Goal: Connect with others: Connect with other users

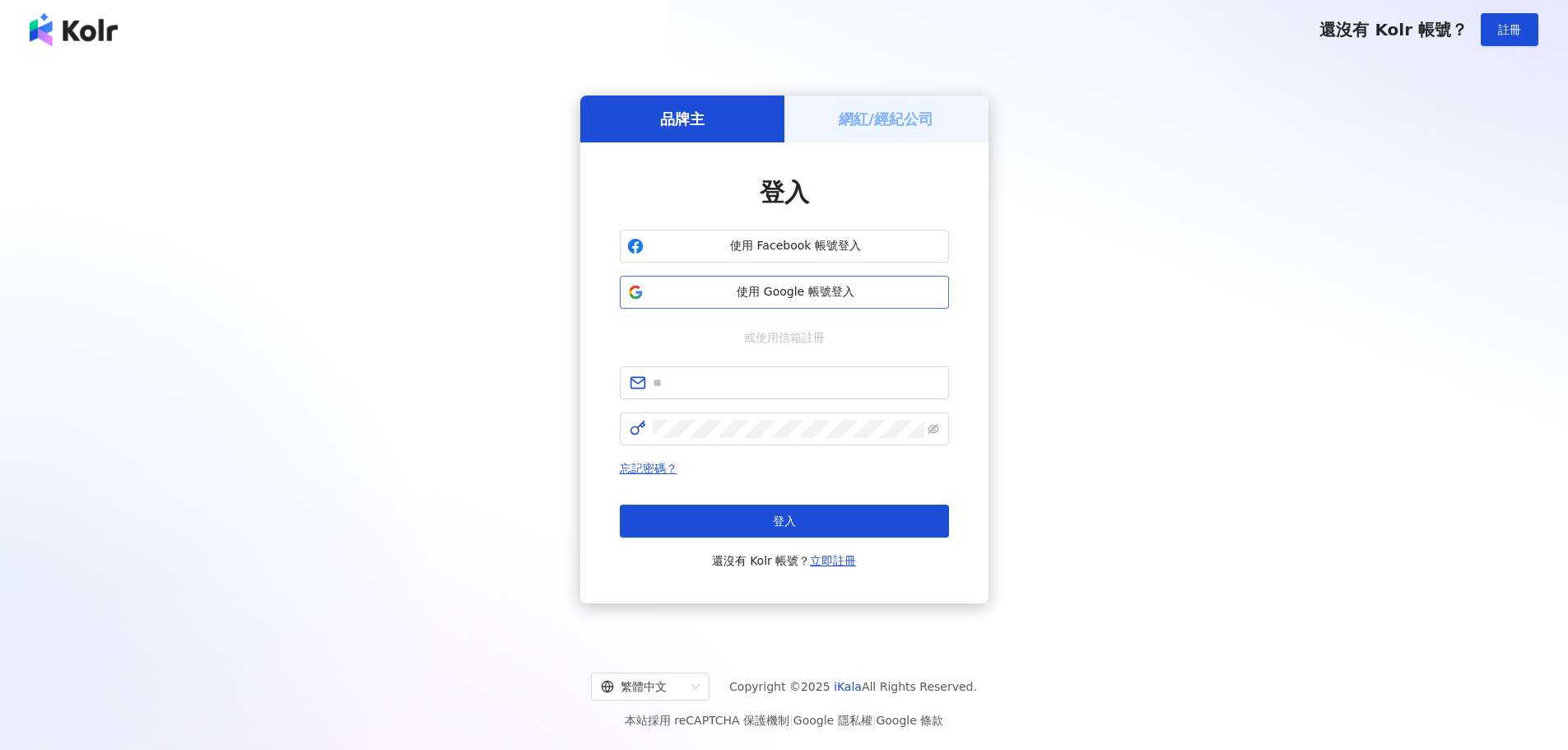
click at [915, 301] on button "使用 Google 帳號登入" at bounding box center [784, 292] width 329 height 33
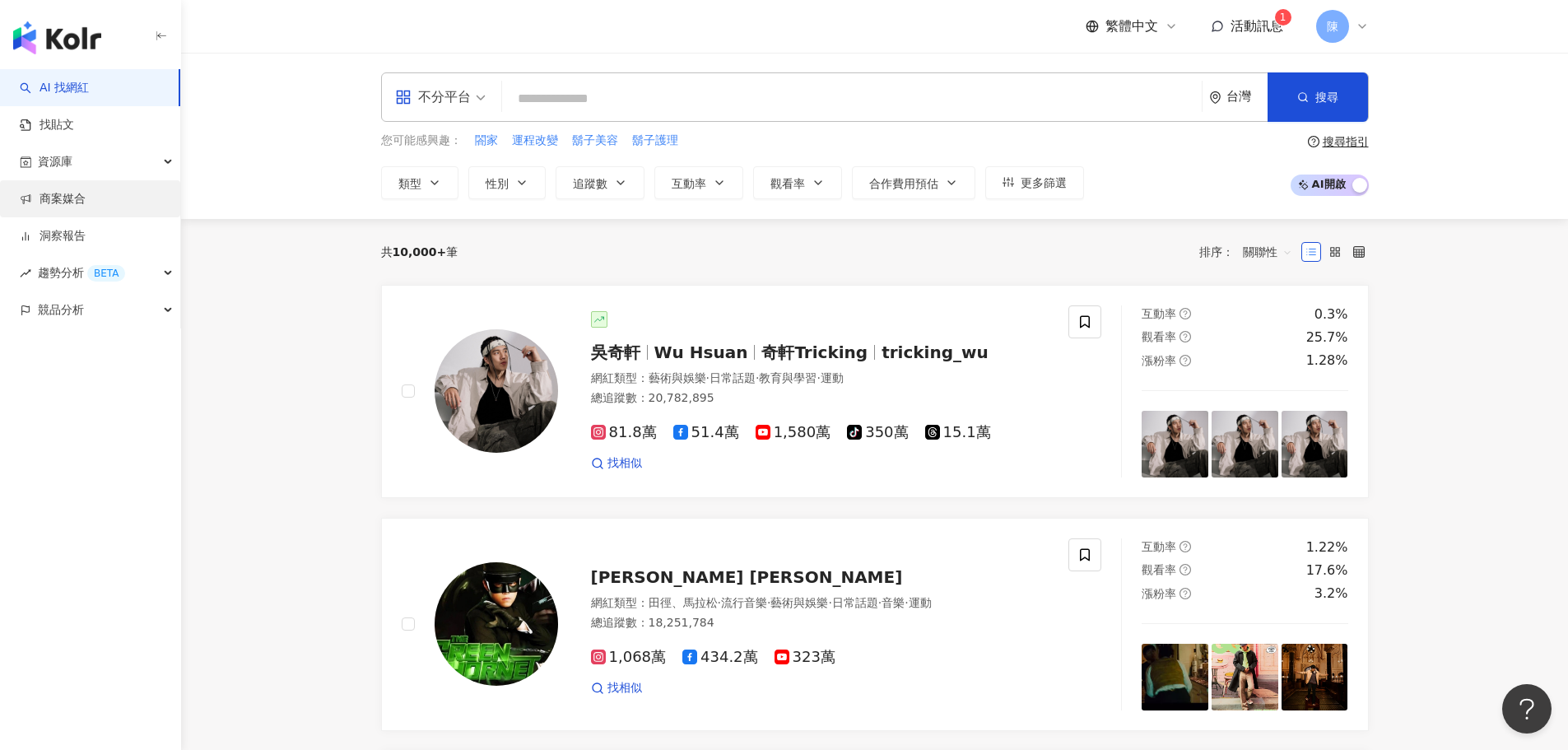
click at [57, 194] on link "商案媒合" at bounding box center [52, 199] width 66 height 17
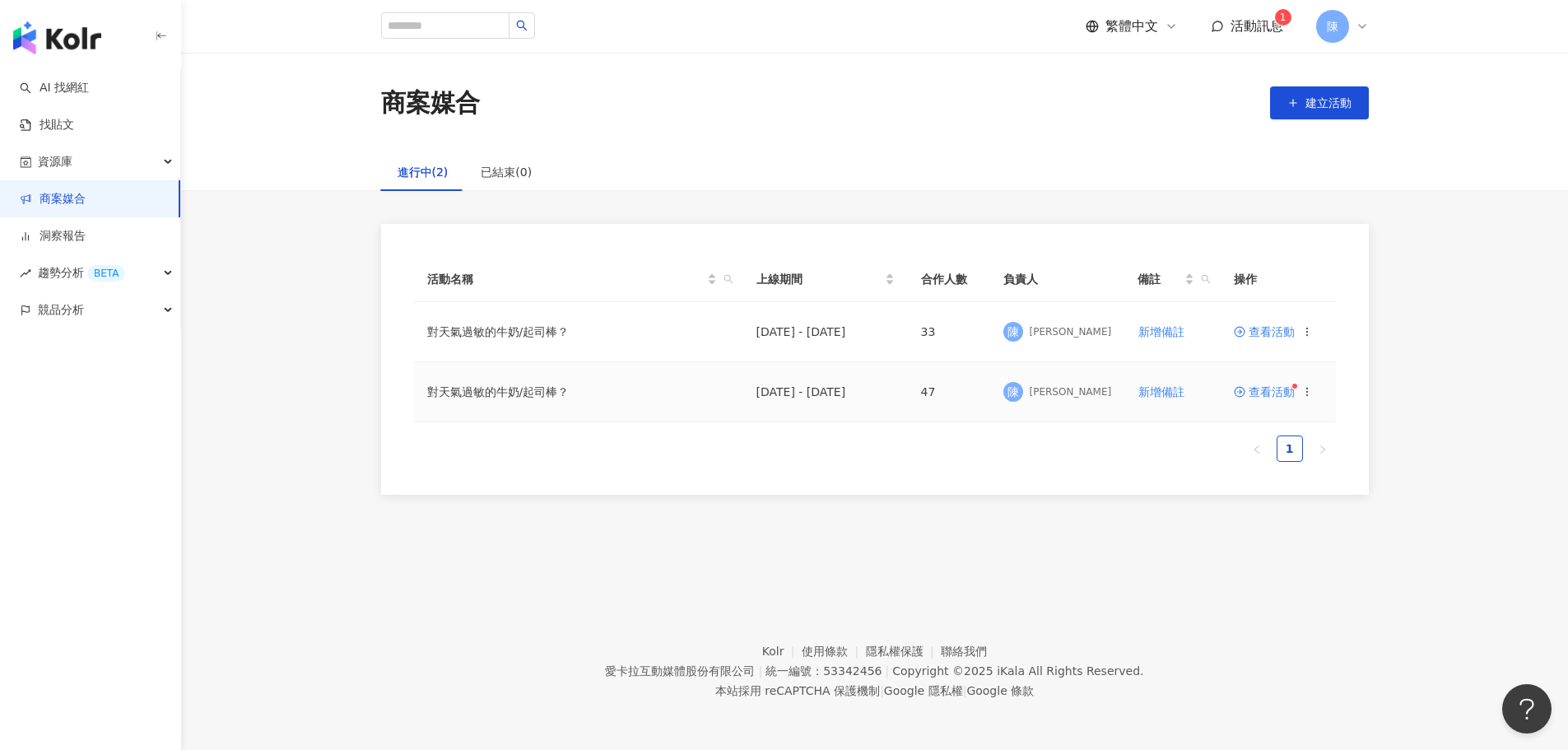
click at [1280, 392] on span "查看活動" at bounding box center [1264, 392] width 61 height 12
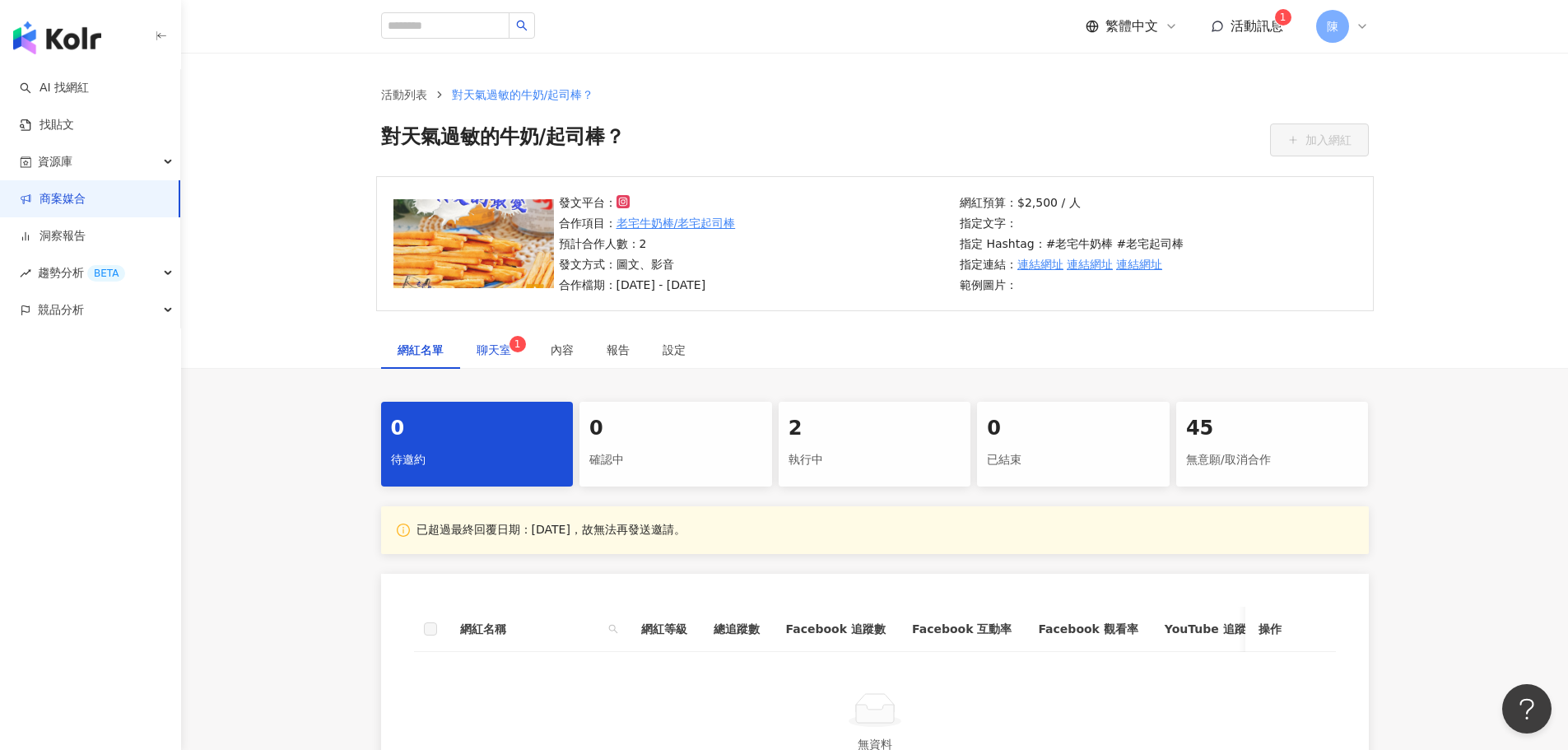
click at [502, 351] on span "聊天室 1" at bounding box center [497, 350] width 41 height 12
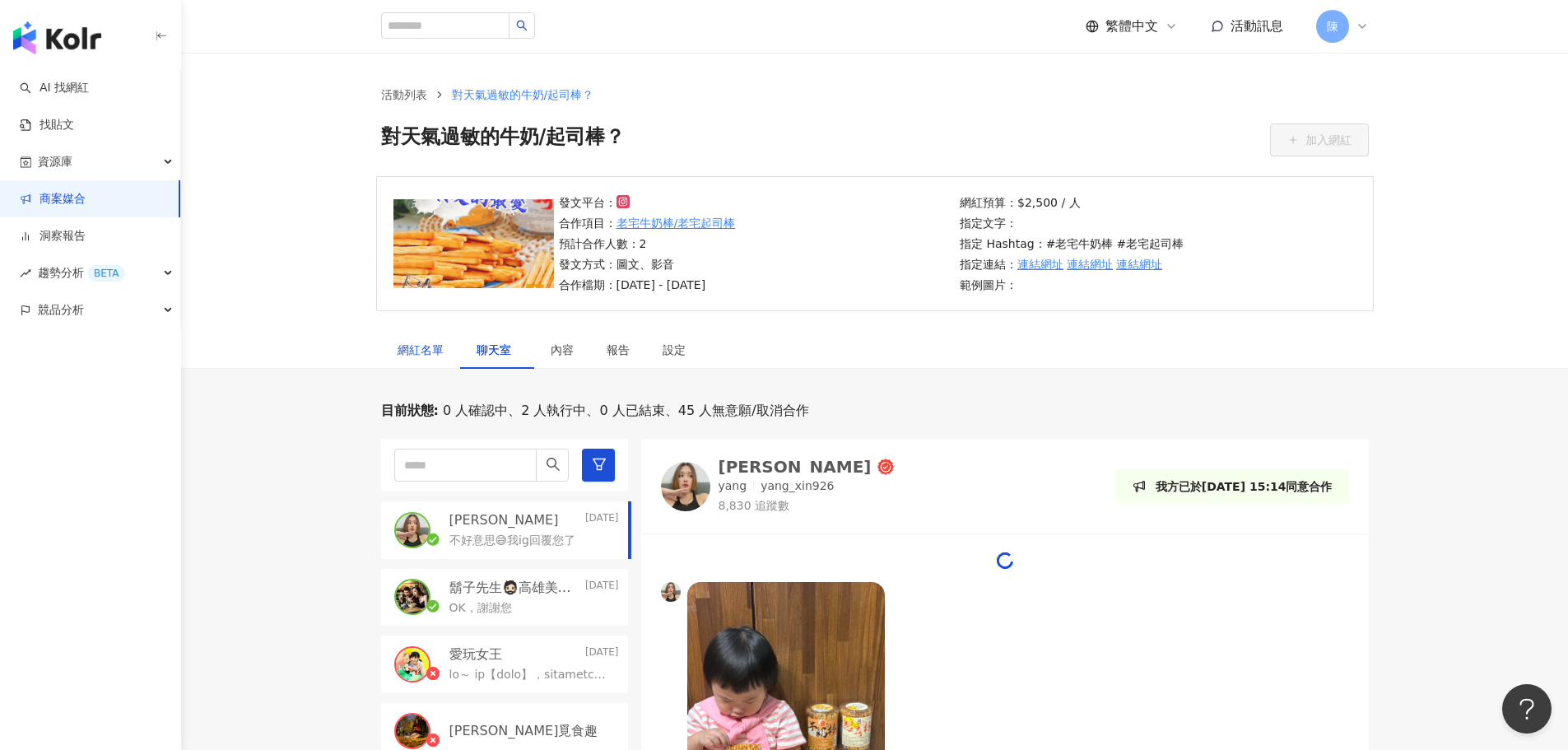
click at [422, 351] on div "網紅名單" at bounding box center [420, 350] width 46 height 19
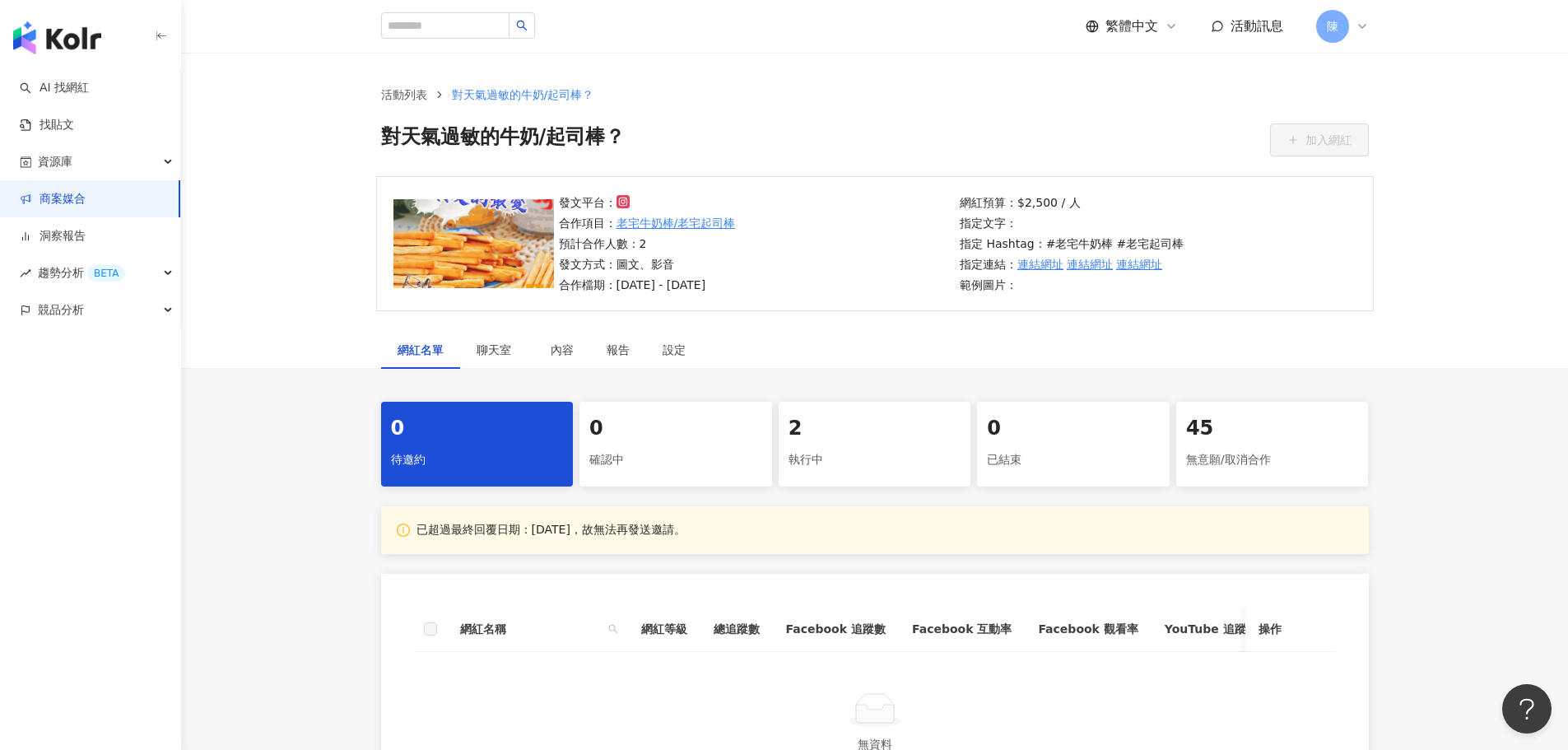
click at [876, 451] on div "執行中" at bounding box center [874, 460] width 173 height 28
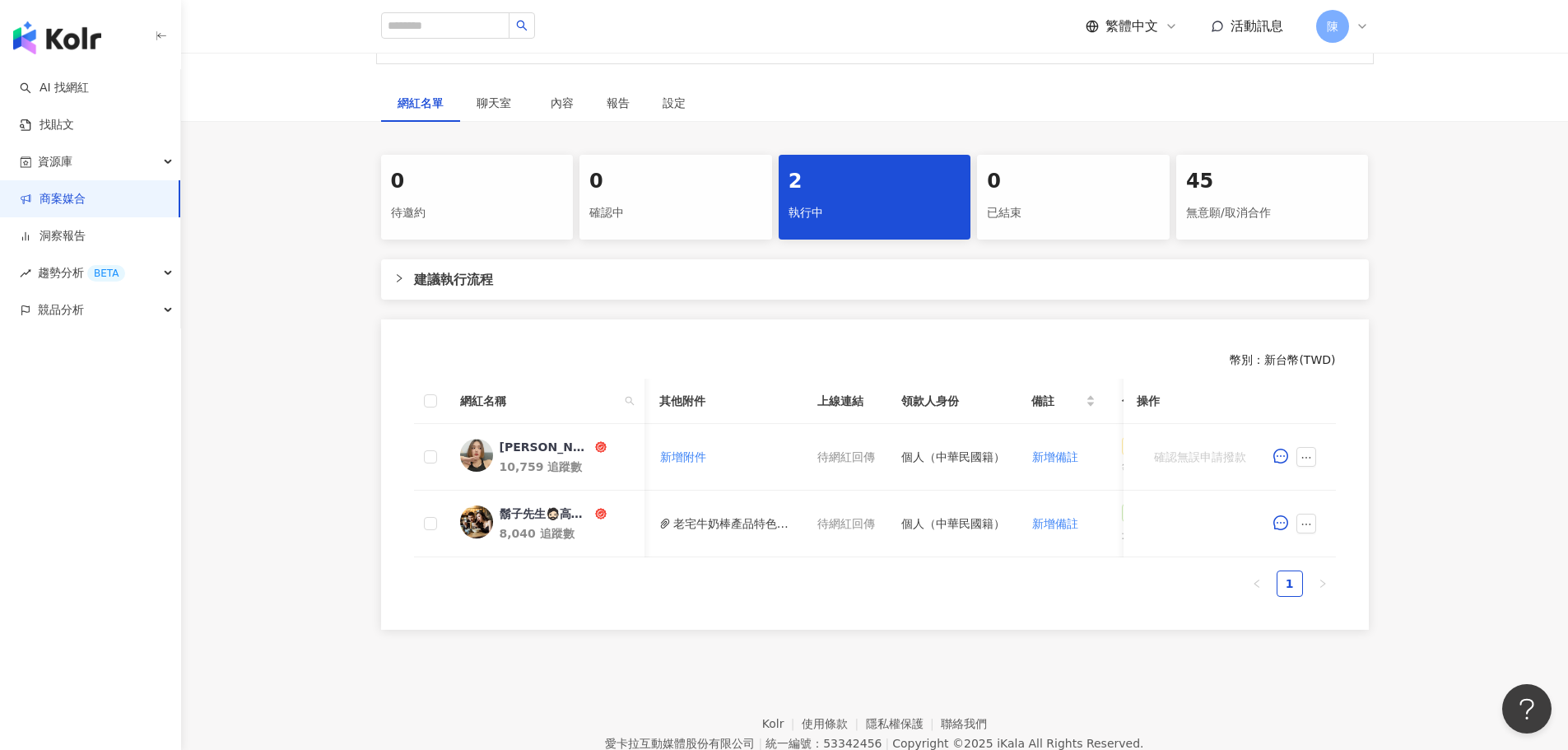
scroll to position [0, 679]
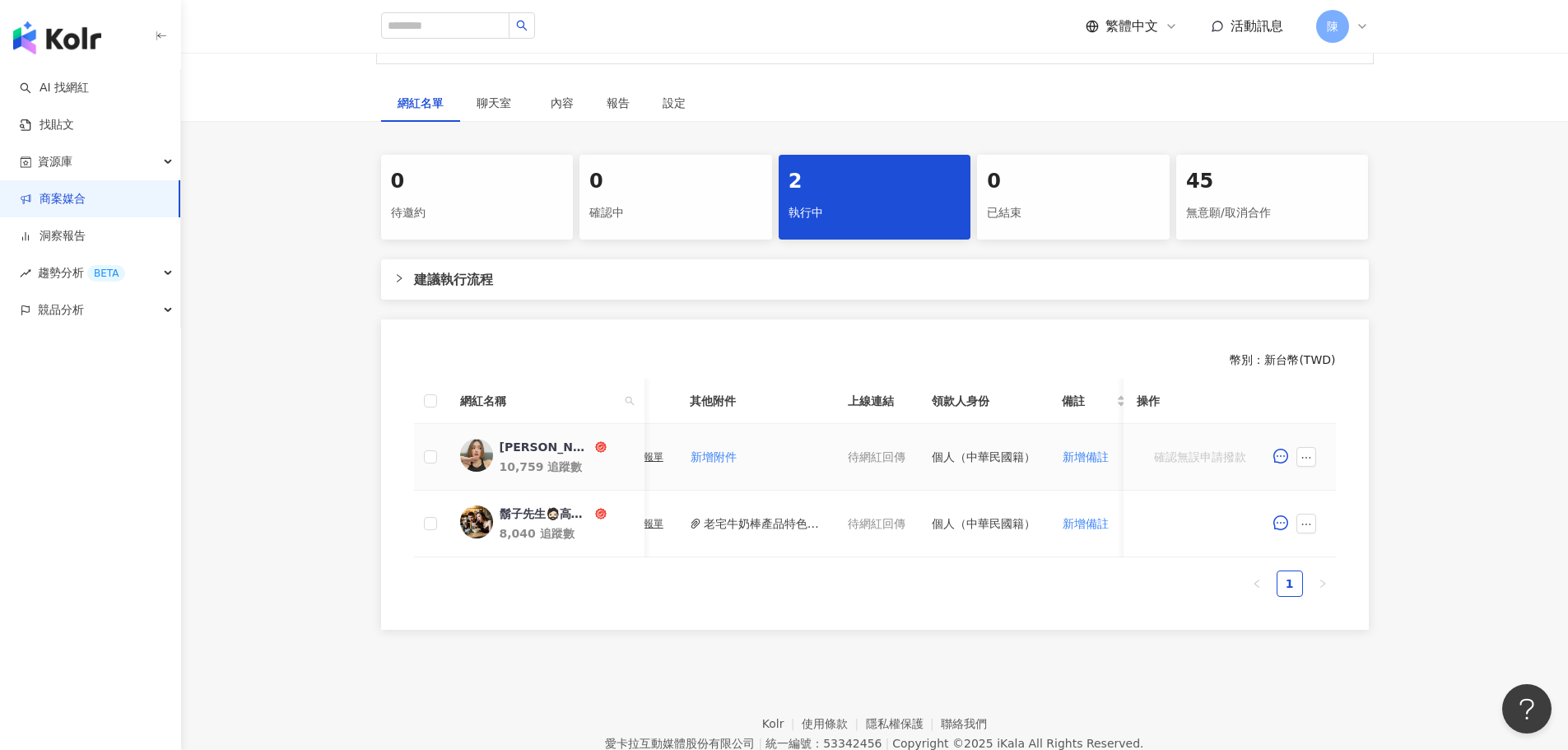
click at [873, 457] on div "待網紅回傳" at bounding box center [876, 457] width 57 height 19
drag, startPoint x: 845, startPoint y: 456, endPoint x: 884, endPoint y: 457, distance: 39.0
click at [884, 457] on div "待網紅回傳" at bounding box center [876, 457] width 57 height 19
click at [345, 407] on div "0 待邀約 0 確認中 2 執行中 0 已結束 45 無意願/取消合作 建議執行流程 幣別 ： 新台幣 ( TWD ) 網紅名稱 合作總酬勞 (含稅) 合作項…" at bounding box center [874, 392] width 1387 height 475
